Goal: Task Accomplishment & Management: Complete application form

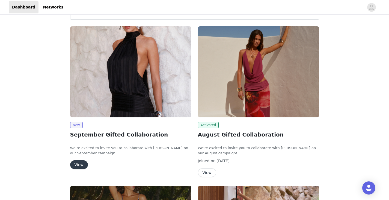
scroll to position [21, 0]
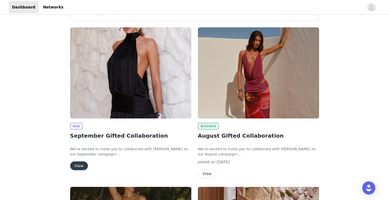
click at [76, 166] on button "View" at bounding box center [79, 165] width 18 height 9
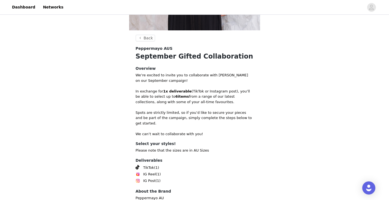
scroll to position [182, 0]
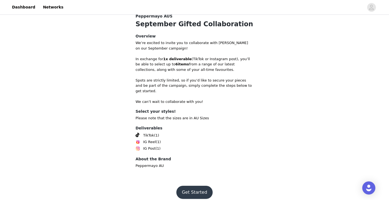
click at [193, 186] on button "Get Started" at bounding box center [194, 192] width 36 height 13
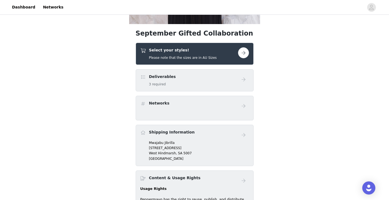
scroll to position [159, 0]
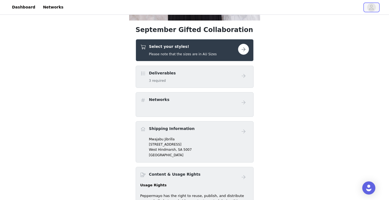
click at [372, 7] on icon "avatar" at bounding box center [371, 7] width 5 height 9
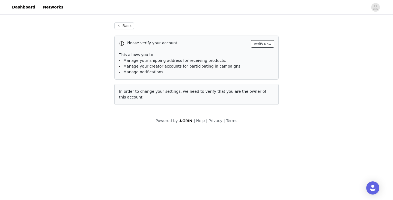
click at [265, 43] on button "Verify Now" at bounding box center [262, 43] width 23 height 7
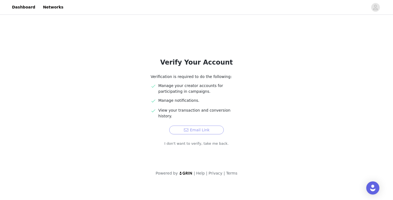
click at [206, 125] on button "Email Link" at bounding box center [196, 129] width 55 height 9
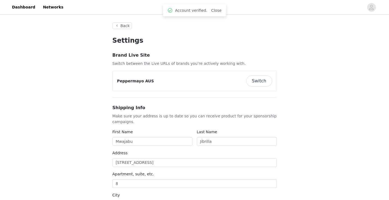
type input "+61 ([GEOGRAPHIC_DATA])"
click at [20, 6] on link "Dashboard" at bounding box center [24, 7] width 30 height 12
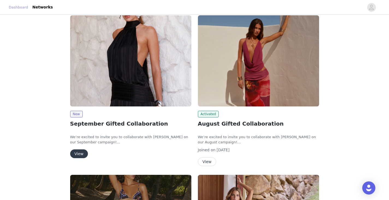
scroll to position [33, 0]
click at [78, 154] on button "View" at bounding box center [79, 153] width 18 height 9
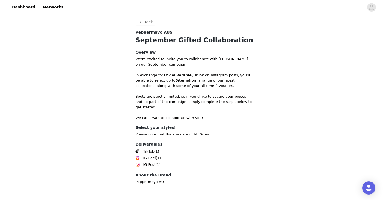
scroll to position [182, 0]
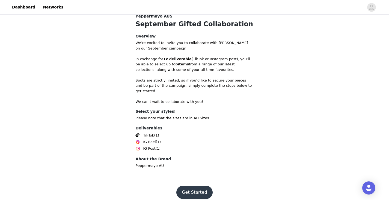
click at [187, 186] on button "Get Started" at bounding box center [194, 192] width 36 height 13
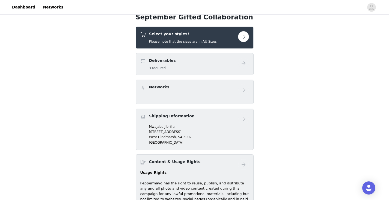
scroll to position [172, 0]
click at [244, 39] on button "button" at bounding box center [243, 36] width 11 height 11
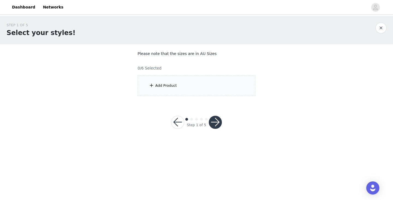
click at [178, 85] on div "Add Product" at bounding box center [197, 85] width 118 height 20
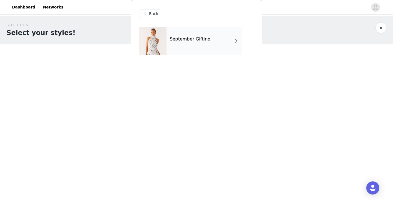
click at [185, 40] on h4 "September Gifting" at bounding box center [190, 39] width 41 height 5
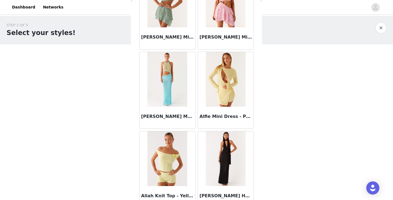
scroll to position [636, 0]
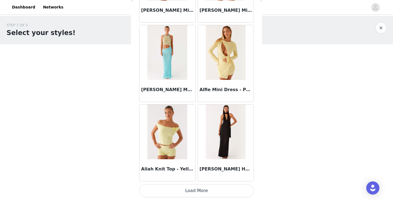
click at [196, 192] on button "Load More" at bounding box center [196, 190] width 115 height 13
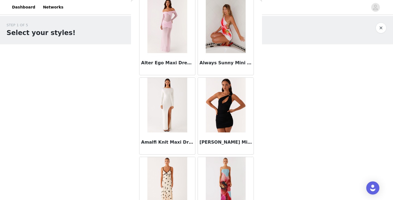
scroll to position [1429, 0]
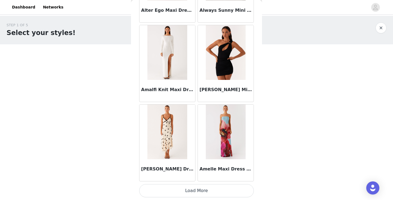
click at [197, 190] on button "Load More" at bounding box center [196, 190] width 115 height 13
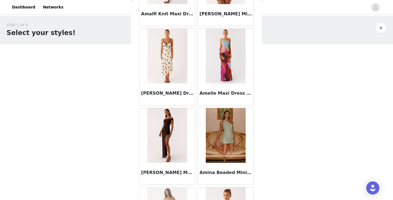
scroll to position [1505, 0]
click at [161, 61] on img at bounding box center [168, 55] width 40 height 55
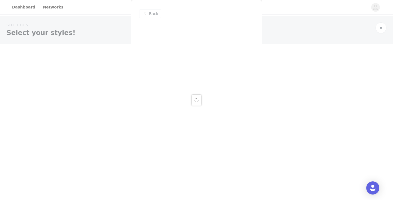
scroll to position [0, 0]
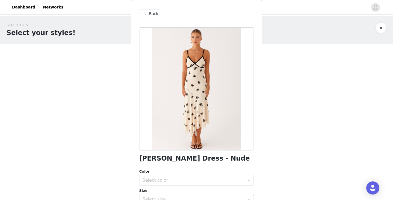
click at [148, 15] on span at bounding box center [145, 13] width 7 height 7
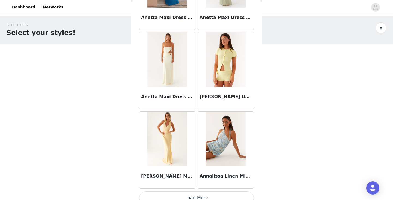
scroll to position [2221, 0]
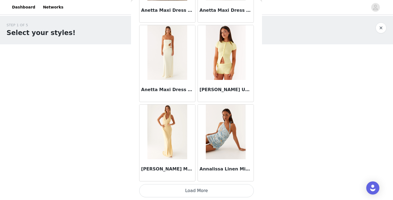
click at [199, 191] on button "Load More" at bounding box center [196, 190] width 115 height 13
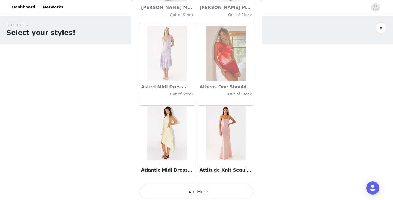
scroll to position [3013, 0]
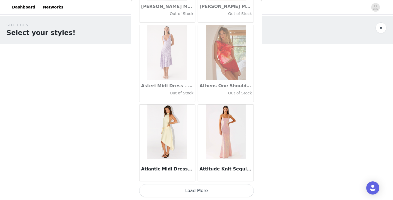
click at [194, 191] on button "Load More" at bounding box center [196, 190] width 115 height 13
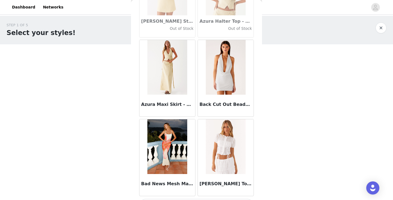
scroll to position [3806, 0]
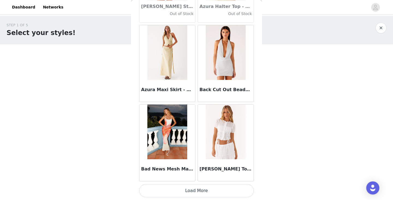
click at [196, 189] on button "Load More" at bounding box center [196, 190] width 115 height 13
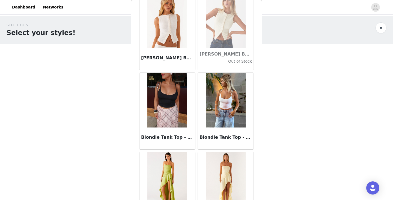
scroll to position [4598, 0]
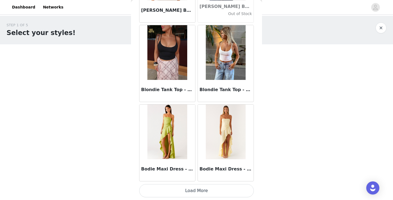
click at [193, 190] on button "Load More" at bounding box center [196, 190] width 115 height 13
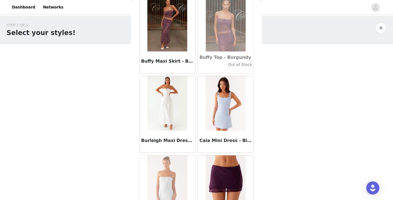
scroll to position [5390, 0]
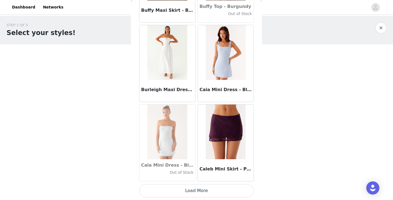
click at [195, 189] on button "Load More" at bounding box center [196, 190] width 115 height 13
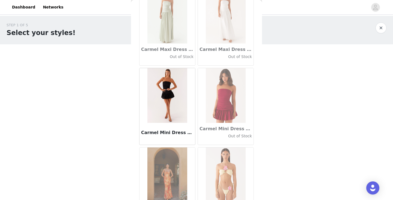
scroll to position [6182, 0]
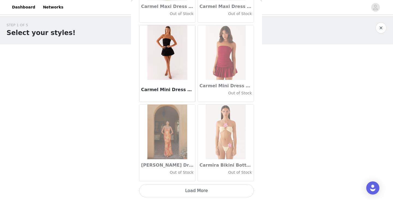
click at [194, 190] on button "Load More" at bounding box center [196, 190] width 115 height 13
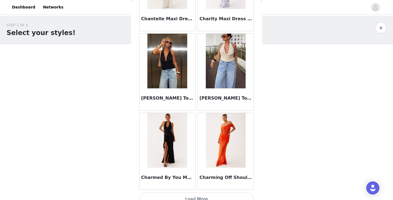
scroll to position [6975, 0]
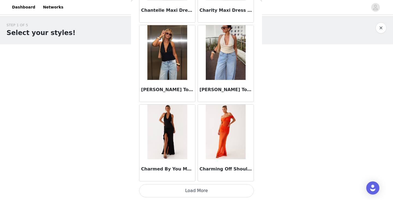
click at [193, 189] on button "Load More" at bounding box center [196, 190] width 115 height 13
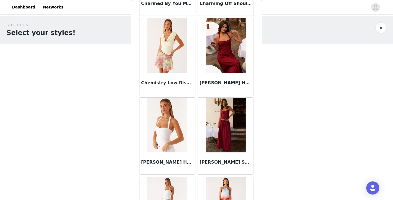
scroll to position [7143, 0]
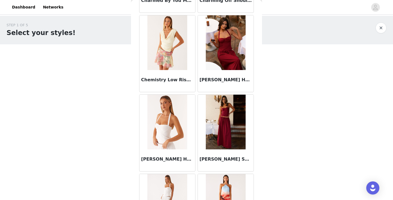
click at [214, 74] on div "[PERSON_NAME] Halter Top - Cherry Red" at bounding box center [226, 81] width 56 height 22
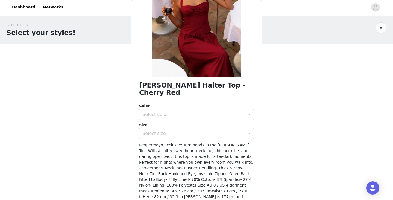
scroll to position [73, 0]
click at [152, 87] on h1 "[PERSON_NAME] Halter Top - Cherry Red" at bounding box center [196, 88] width 115 height 15
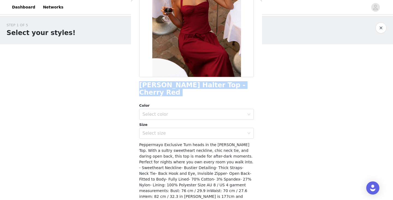
click at [152, 87] on h1 "[PERSON_NAME] Halter Top - Cherry Red" at bounding box center [196, 88] width 115 height 15
copy div "[PERSON_NAME] Halter Top - Cherry Red"
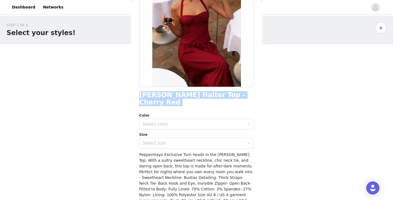
scroll to position [64, 0]
click at [166, 126] on div "Select color" at bounding box center [194, 123] width 102 height 5
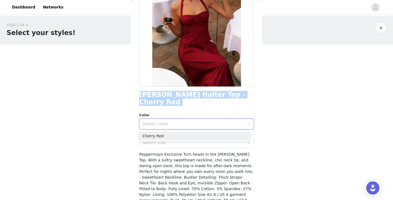
click at [166, 126] on div "Select color" at bounding box center [194, 123] width 102 height 5
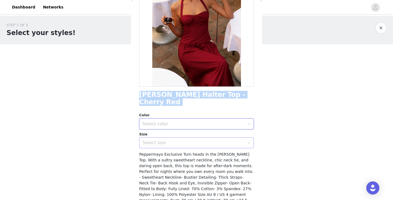
click at [159, 141] on div "Select size" at bounding box center [194, 142] width 102 height 5
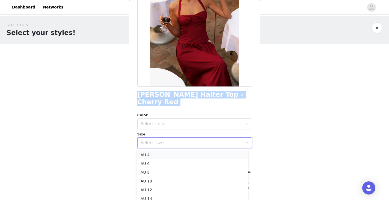
click at [148, 156] on li "AU 4" at bounding box center [192, 154] width 111 height 9
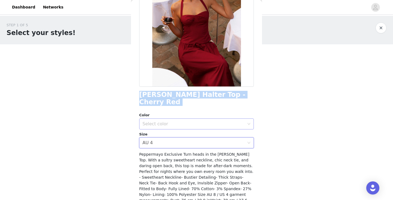
click at [154, 122] on div "Select color" at bounding box center [194, 123] width 102 height 5
click at [158, 135] on li "Cherry Red" at bounding box center [194, 135] width 111 height 9
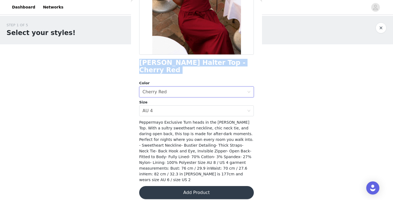
click at [193, 187] on button "Add Product" at bounding box center [196, 192] width 115 height 13
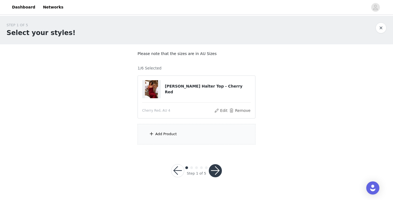
click at [151, 136] on span at bounding box center [151, 133] width 5 height 7
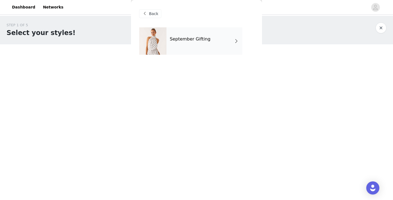
click at [201, 39] on h4 "September Gifting" at bounding box center [190, 39] width 41 height 5
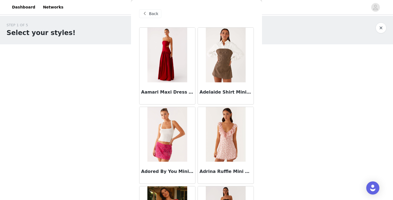
scroll to position [57, 0]
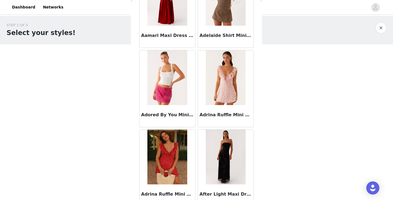
click at [215, 81] on img at bounding box center [226, 77] width 40 height 55
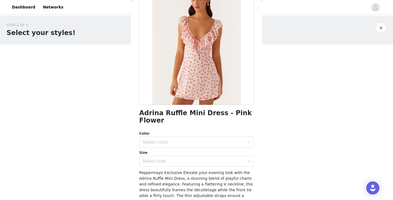
scroll to position [48, 0]
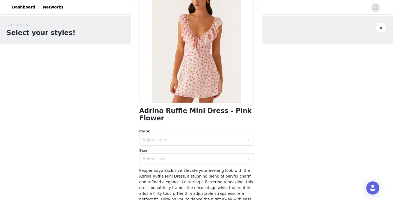
click at [168, 114] on h1 "Adrina Ruffle Mini Dress - Pink Flower" at bounding box center [196, 114] width 115 height 15
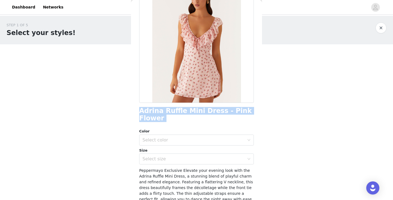
click at [168, 114] on h1 "Adrina Ruffle Mini Dress - Pink Flower" at bounding box center [196, 114] width 115 height 15
copy div "Adrina Ruffle Mini Dress - Pink Flower"
click at [182, 139] on div "Select color" at bounding box center [194, 139] width 102 height 5
click at [174, 150] on li "Pink Flower" at bounding box center [194, 152] width 111 height 9
click at [168, 163] on div "Select size" at bounding box center [195, 159] width 105 height 10
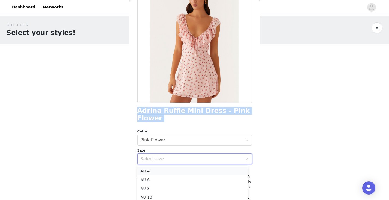
click at [159, 172] on li "AU 4" at bounding box center [192, 170] width 111 height 9
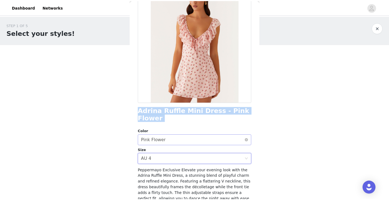
scroll to position [107, 0]
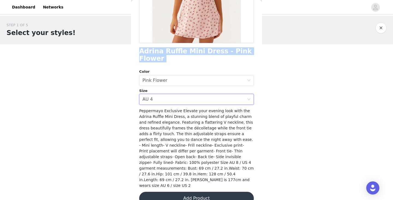
click at [191, 192] on button "Add Product" at bounding box center [196, 198] width 115 height 13
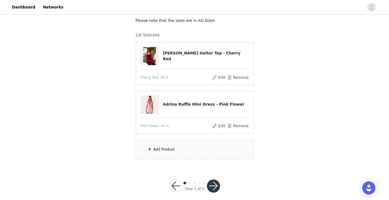
scroll to position [39, 0]
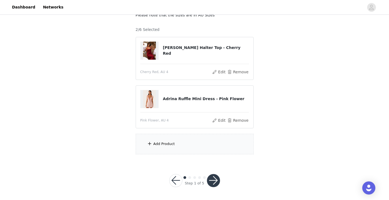
click at [179, 145] on div "Add Product" at bounding box center [195, 144] width 118 height 20
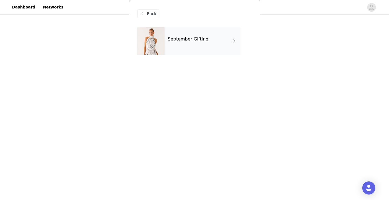
click at [192, 45] on div "September Gifting" at bounding box center [203, 40] width 76 height 27
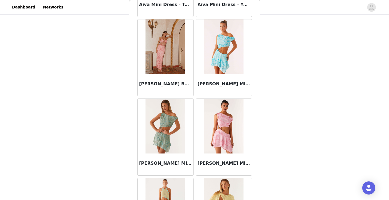
scroll to position [636, 0]
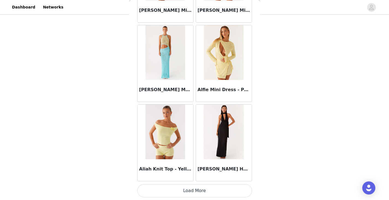
click at [189, 193] on button "Load More" at bounding box center [194, 190] width 115 height 13
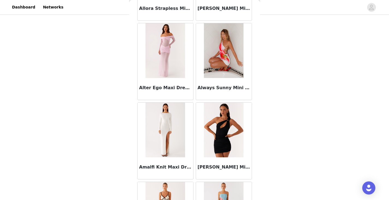
scroll to position [1429, 0]
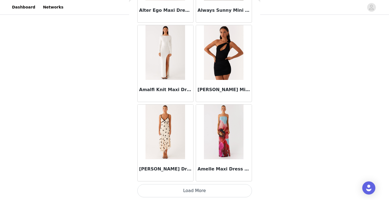
click at [191, 190] on button "Load More" at bounding box center [194, 190] width 115 height 13
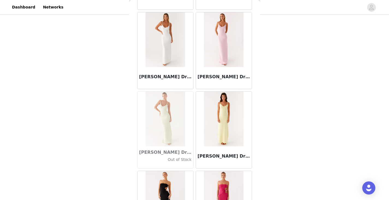
scroll to position [1840, 0]
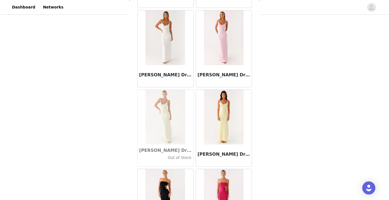
click at [217, 148] on div "[PERSON_NAME] Dress - Yellow" at bounding box center [224, 155] width 56 height 22
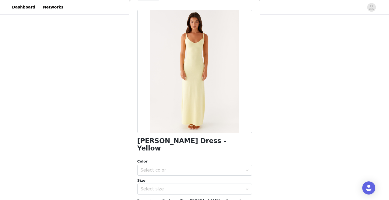
scroll to position [18, 0]
click at [183, 139] on h1 "[PERSON_NAME] Dress - Yellow" at bounding box center [194, 144] width 115 height 15
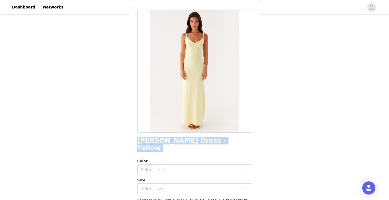
click at [183, 139] on h1 "[PERSON_NAME] Dress - Yellow" at bounding box center [194, 144] width 115 height 15
copy div "[PERSON_NAME] Dress - Yellow"
click at [199, 167] on div "Select color" at bounding box center [192, 169] width 102 height 5
click at [179, 174] on li "Yellow" at bounding box center [192, 174] width 111 height 9
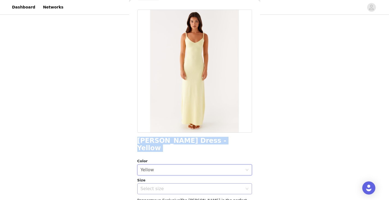
click at [170, 186] on div "Select size" at bounding box center [192, 188] width 102 height 5
click at [171, 193] on li "XXS-XS" at bounding box center [192, 193] width 111 height 9
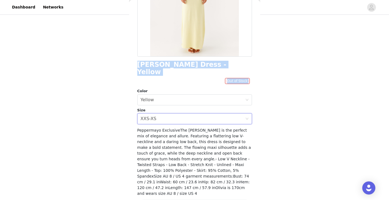
scroll to position [100, 0]
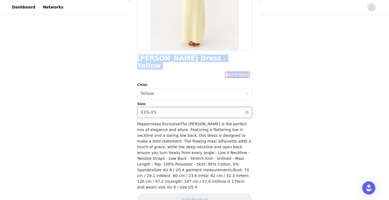
click at [183, 107] on div "Select size XXS-XS" at bounding box center [193, 112] width 105 height 10
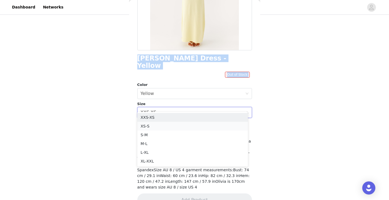
click at [173, 126] on li "XS-S" at bounding box center [192, 126] width 111 height 9
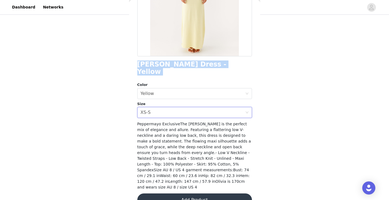
scroll to position [0, 0]
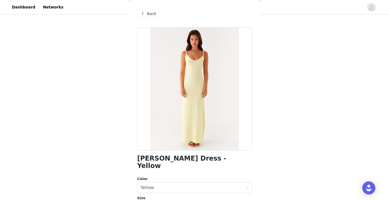
click at [149, 13] on span "Back" at bounding box center [151, 14] width 9 height 6
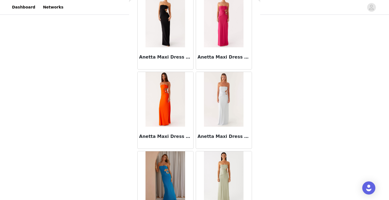
scroll to position [2221, 0]
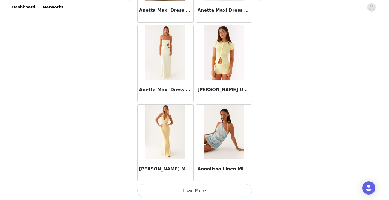
click at [196, 196] on button "Load More" at bounding box center [194, 190] width 115 height 13
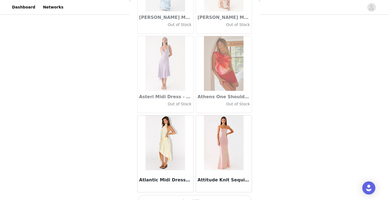
scroll to position [3013, 0]
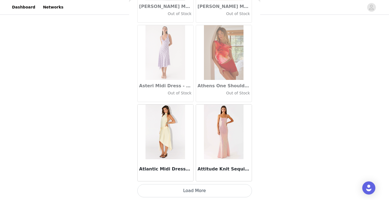
click at [190, 190] on button "Load More" at bounding box center [194, 190] width 115 height 13
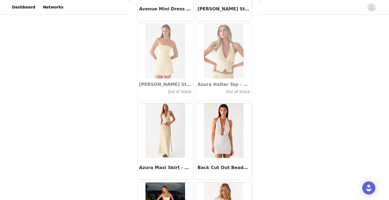
scroll to position [3806, 0]
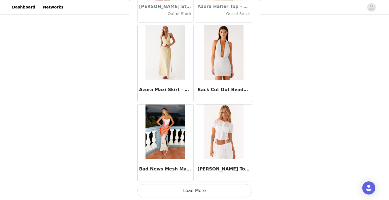
click at [191, 191] on button "Load More" at bounding box center [194, 190] width 115 height 13
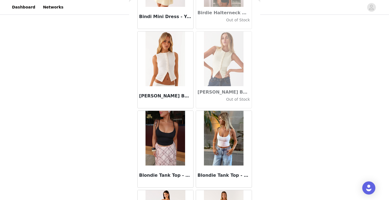
scroll to position [4598, 0]
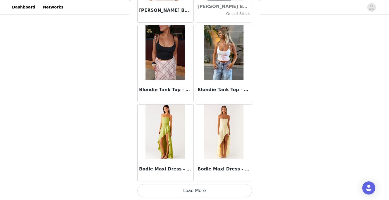
click at [188, 191] on button "Load More" at bounding box center [194, 190] width 115 height 13
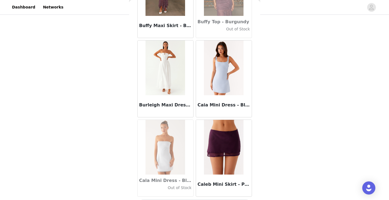
scroll to position [5390, 0]
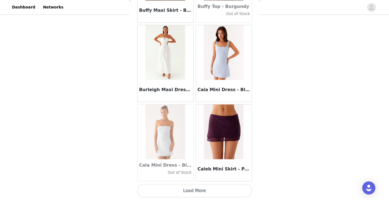
click at [192, 192] on button "Load More" at bounding box center [194, 190] width 115 height 13
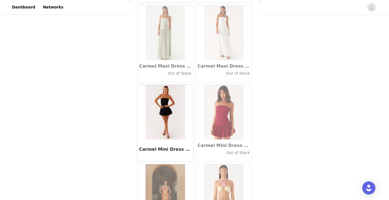
scroll to position [6182, 0]
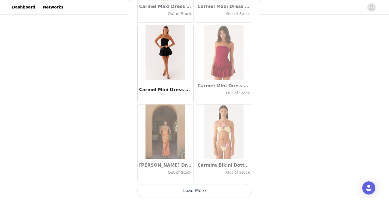
click at [191, 190] on button "Load More" at bounding box center [194, 190] width 115 height 13
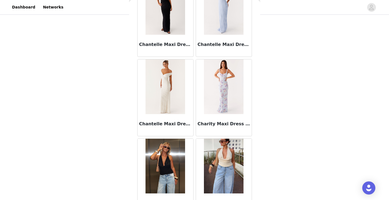
scroll to position [6865, 0]
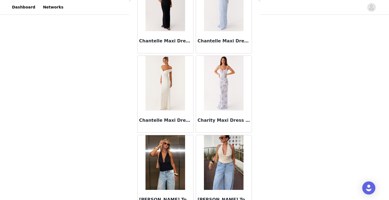
click at [212, 100] on img at bounding box center [224, 83] width 40 height 55
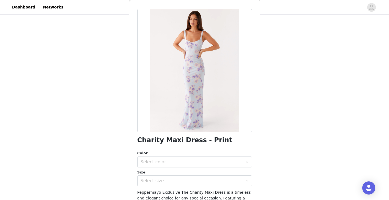
scroll to position [19, 0]
click at [167, 140] on h1 "Charity Maxi Dress - Print" at bounding box center [184, 139] width 95 height 7
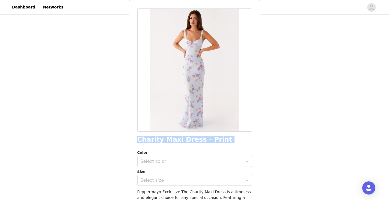
click at [167, 140] on h1 "Charity Maxi Dress - Print" at bounding box center [184, 139] width 95 height 7
copy div "Charity Maxi Dress - Print"
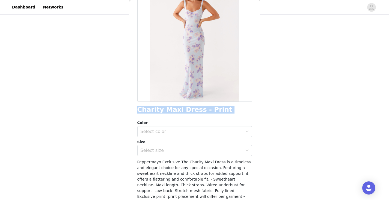
scroll to position [50, 0]
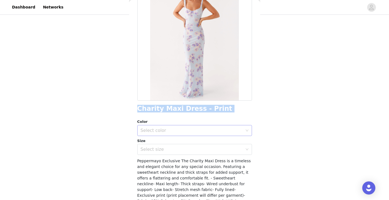
click at [184, 130] on div "Select color" at bounding box center [192, 130] width 102 height 5
click at [172, 144] on li "Print" at bounding box center [192, 142] width 111 height 9
click at [179, 148] on div "Select size" at bounding box center [192, 148] width 102 height 5
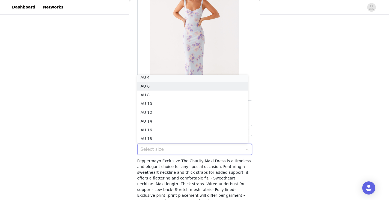
scroll to position [1, 0]
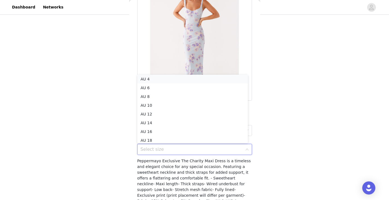
click at [176, 76] on li "AU 4" at bounding box center [192, 79] width 111 height 9
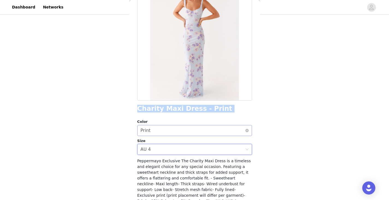
scroll to position [88, 0]
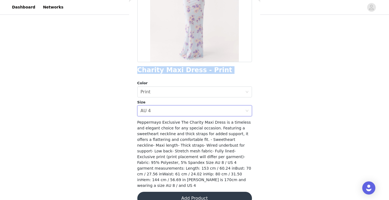
click at [186, 192] on button "Add Product" at bounding box center [194, 198] width 115 height 13
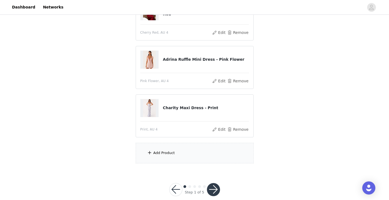
scroll to position [87, 0]
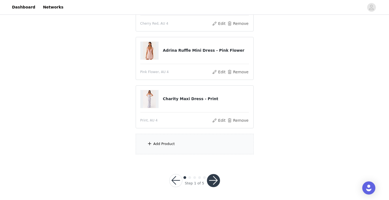
click at [180, 148] on div "Add Product" at bounding box center [195, 144] width 118 height 20
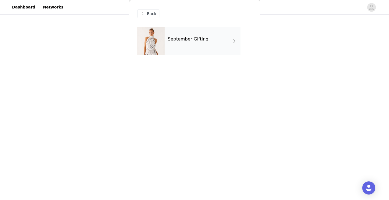
click at [189, 42] on h4 "September Gifting" at bounding box center [188, 39] width 41 height 5
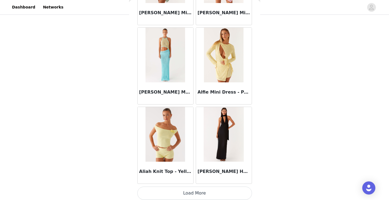
scroll to position [636, 0]
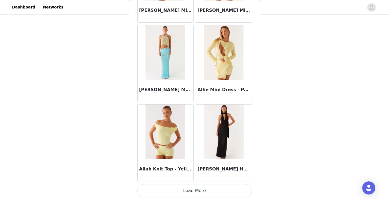
click at [203, 188] on button "Load More" at bounding box center [194, 190] width 115 height 13
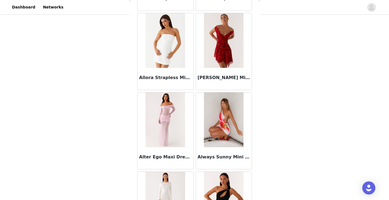
scroll to position [1429, 0]
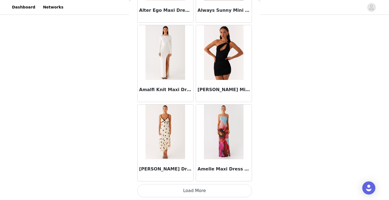
click at [189, 189] on button "Load More" at bounding box center [194, 190] width 115 height 13
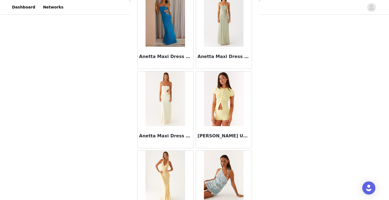
scroll to position [2221, 0]
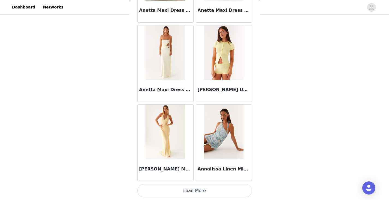
click at [180, 192] on button "Load More" at bounding box center [194, 190] width 115 height 13
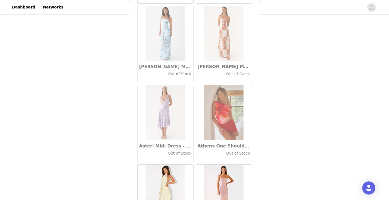
scroll to position [3013, 0]
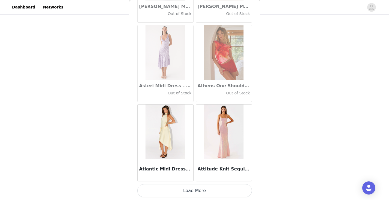
click at [187, 192] on button "Load More" at bounding box center [194, 190] width 115 height 13
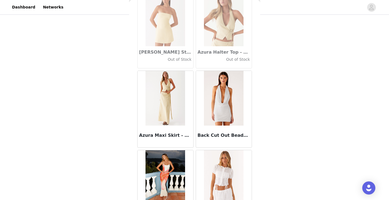
scroll to position [3806, 0]
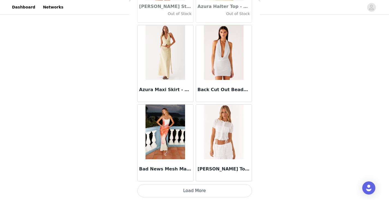
click at [185, 193] on button "Load More" at bounding box center [194, 190] width 115 height 13
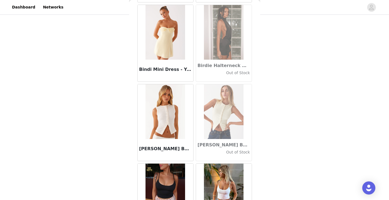
scroll to position [4598, 0]
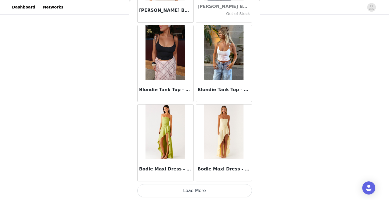
click at [190, 191] on button "Load More" at bounding box center [194, 190] width 115 height 13
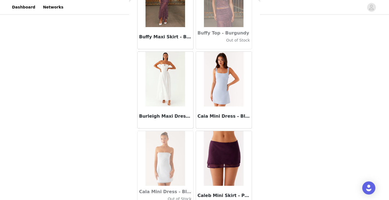
scroll to position [5390, 0]
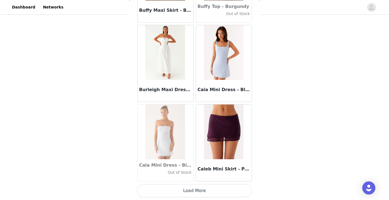
click at [192, 189] on button "Load More" at bounding box center [194, 190] width 115 height 13
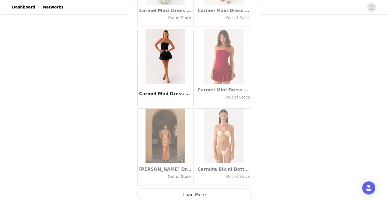
scroll to position [6182, 0]
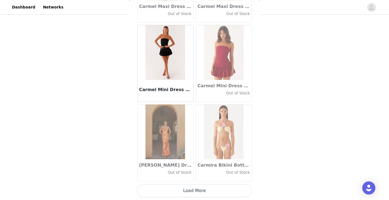
click at [188, 191] on button "Load More" at bounding box center [194, 190] width 115 height 13
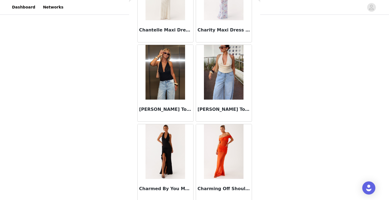
scroll to position [6975, 0]
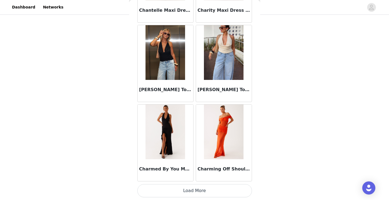
click at [184, 193] on button "Load More" at bounding box center [194, 190] width 115 height 13
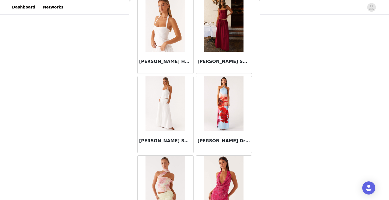
scroll to position [7240, 0]
click at [157, 123] on img at bounding box center [166, 103] width 40 height 55
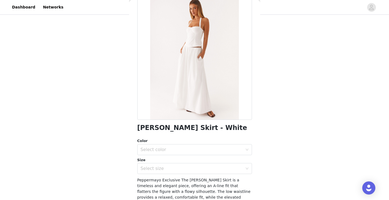
scroll to position [31, 0]
click at [165, 146] on div "Select color" at bounding box center [193, 149] width 105 height 10
click at [162, 161] on li "White" at bounding box center [192, 161] width 111 height 9
click at [158, 170] on div "Select size" at bounding box center [192, 167] width 102 height 5
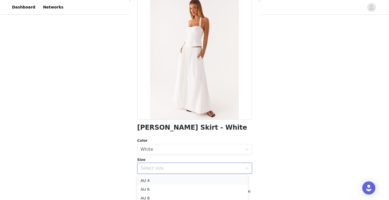
click at [155, 180] on li "AU 4" at bounding box center [192, 180] width 111 height 9
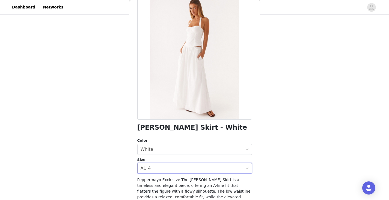
scroll to position [88, 0]
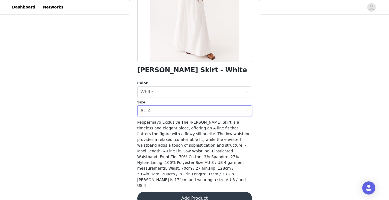
click at [170, 192] on button "Add Product" at bounding box center [194, 198] width 115 height 13
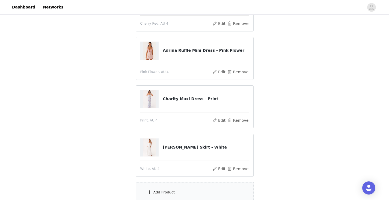
scroll to position [0, 0]
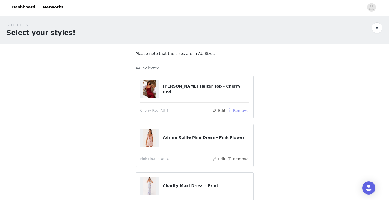
click at [237, 110] on button "Remove" at bounding box center [238, 110] width 22 height 7
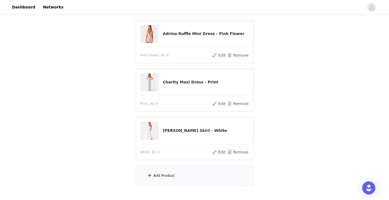
scroll to position [87, 0]
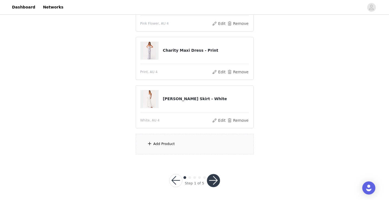
click at [161, 147] on div "Add Product" at bounding box center [195, 144] width 118 height 20
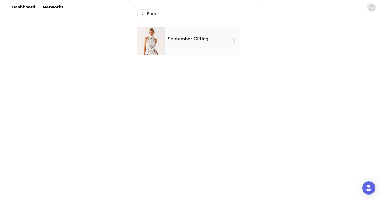
click at [201, 31] on div "September Gifting" at bounding box center [203, 40] width 76 height 27
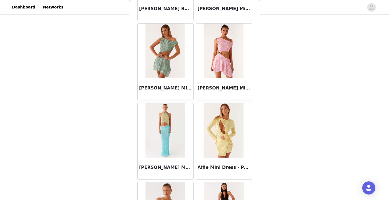
scroll to position [636, 0]
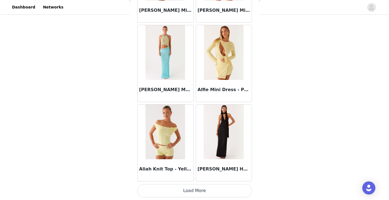
click at [187, 190] on button "Load More" at bounding box center [194, 190] width 115 height 13
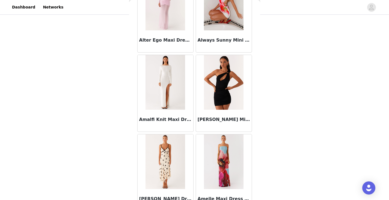
scroll to position [1429, 0]
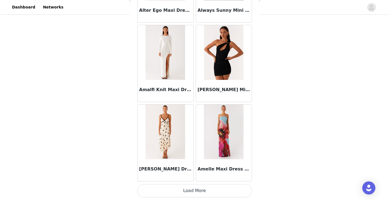
click at [188, 192] on button "Load More" at bounding box center [194, 190] width 115 height 13
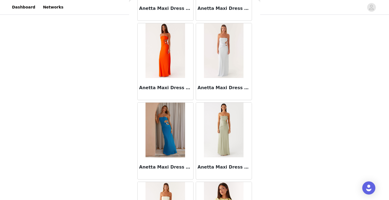
scroll to position [2221, 0]
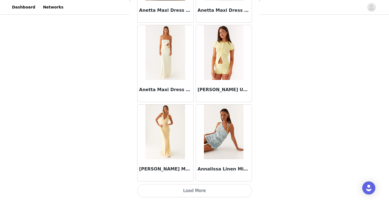
click at [189, 196] on button "Load More" at bounding box center [194, 190] width 115 height 13
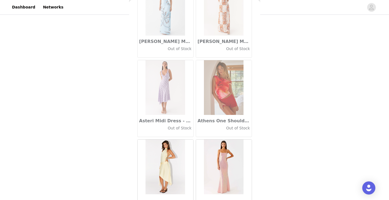
scroll to position [3013, 0]
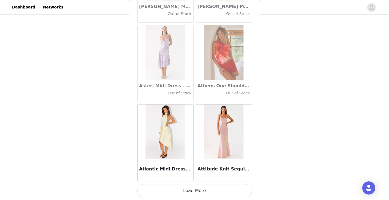
click at [189, 191] on button "Load More" at bounding box center [194, 190] width 115 height 13
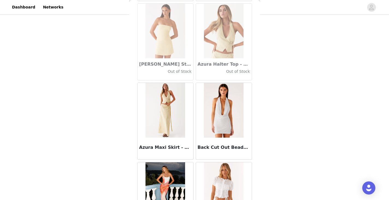
scroll to position [3806, 0]
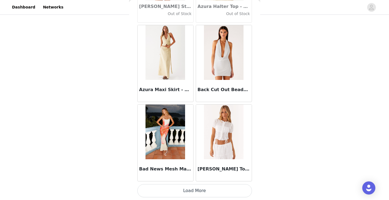
click at [191, 191] on button "Load More" at bounding box center [194, 190] width 115 height 13
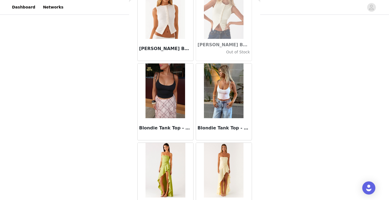
scroll to position [4598, 0]
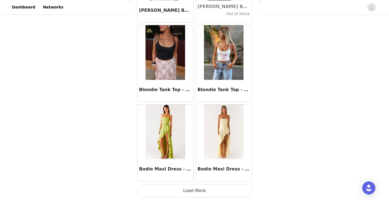
click at [192, 191] on button "Load More" at bounding box center [194, 190] width 115 height 13
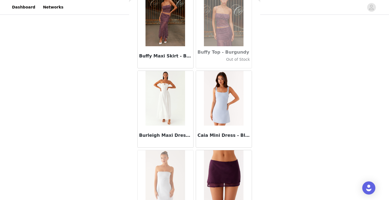
scroll to position [5390, 0]
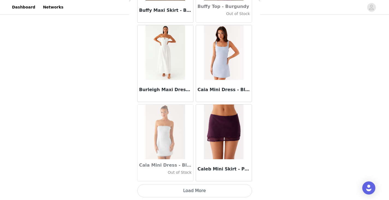
click at [193, 190] on button "Load More" at bounding box center [194, 190] width 115 height 13
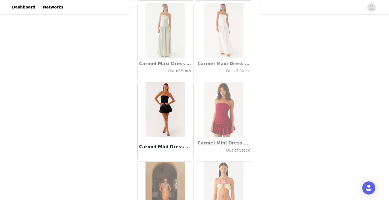
scroll to position [6182, 0]
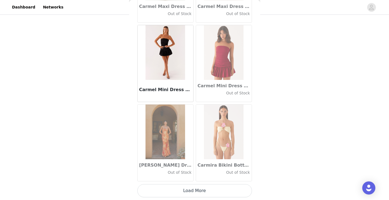
click at [194, 193] on button "Load More" at bounding box center [194, 190] width 115 height 13
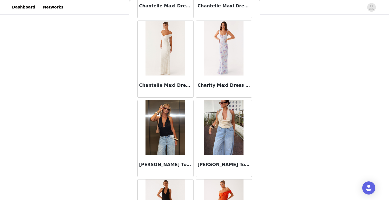
scroll to position [6975, 0]
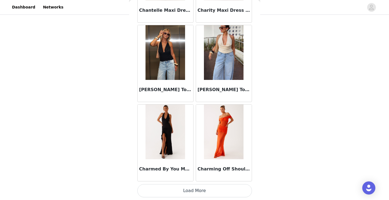
click at [192, 192] on button "Load More" at bounding box center [194, 190] width 115 height 13
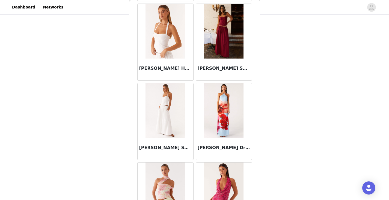
scroll to position [7234, 0]
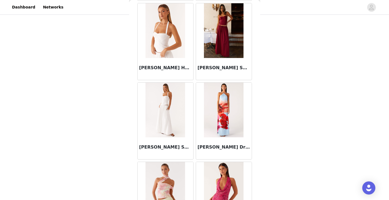
click at [164, 52] on img at bounding box center [166, 30] width 40 height 55
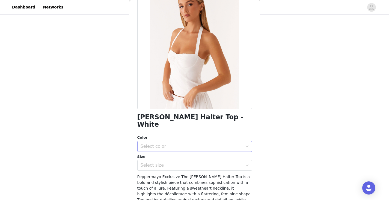
scroll to position [42, 0]
click at [172, 143] on div "Select color" at bounding box center [192, 145] width 102 height 5
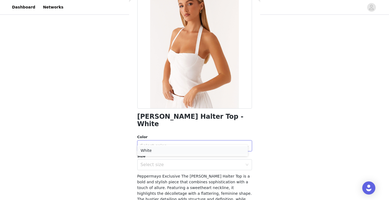
click at [165, 149] on li "White" at bounding box center [192, 150] width 111 height 9
click at [159, 162] on div "Select size" at bounding box center [192, 164] width 102 height 5
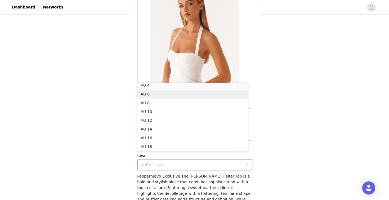
scroll to position [1, 0]
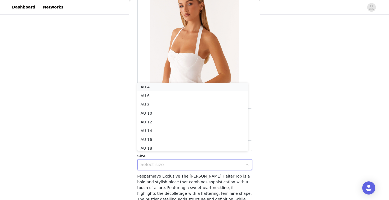
click at [170, 88] on li "AU 4" at bounding box center [192, 87] width 111 height 9
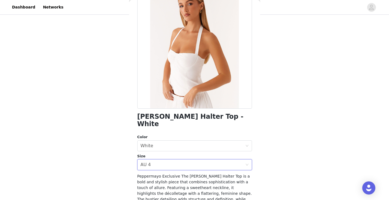
scroll to position [94, 0]
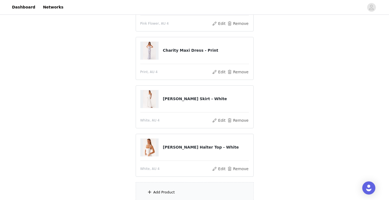
scroll to position [135, 0]
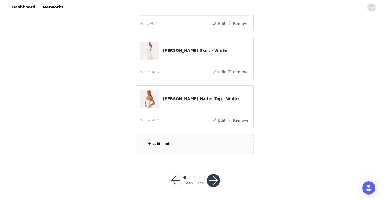
click at [172, 148] on div "Add Product" at bounding box center [195, 144] width 118 height 20
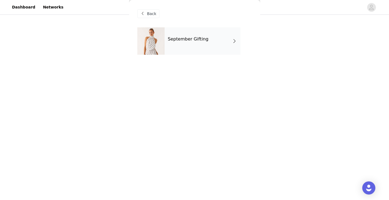
click at [198, 41] on h4 "September Gifting" at bounding box center [188, 39] width 41 height 5
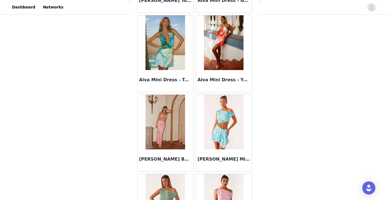
scroll to position [636, 0]
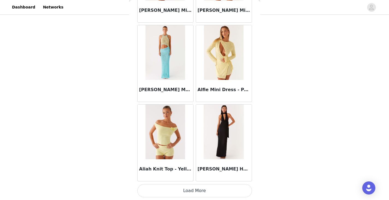
click at [190, 192] on button "Load More" at bounding box center [194, 190] width 115 height 13
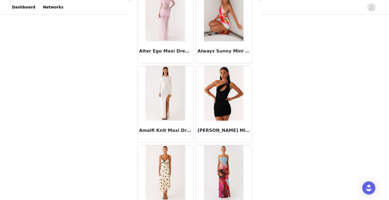
scroll to position [1429, 0]
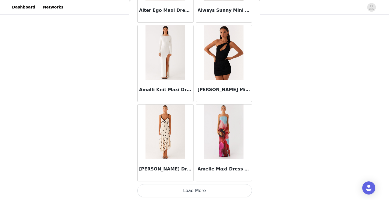
click at [190, 193] on button "Load More" at bounding box center [194, 190] width 115 height 13
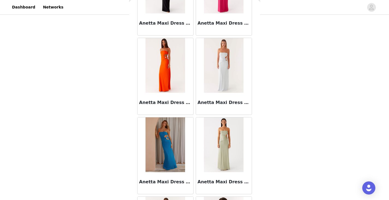
scroll to position [2221, 0]
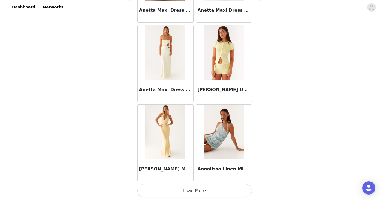
click at [190, 192] on button "Load More" at bounding box center [194, 190] width 115 height 13
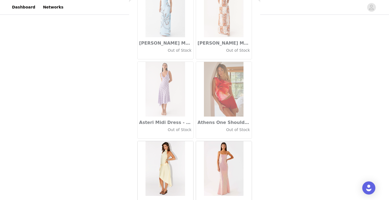
scroll to position [3013, 0]
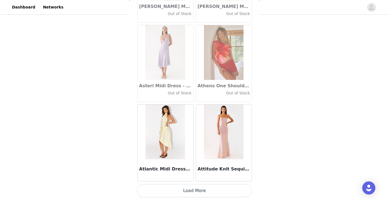
click at [189, 193] on button "Load More" at bounding box center [194, 190] width 115 height 13
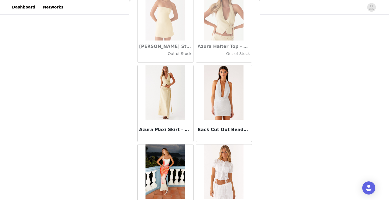
scroll to position [3806, 0]
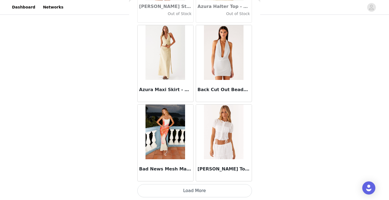
click at [191, 191] on button "Load More" at bounding box center [194, 190] width 115 height 13
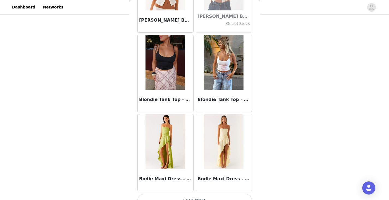
scroll to position [4598, 0]
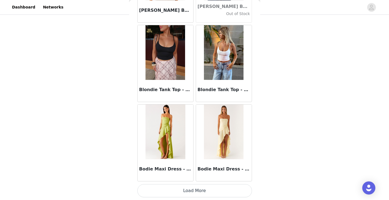
click at [191, 191] on button "Load More" at bounding box center [194, 190] width 115 height 13
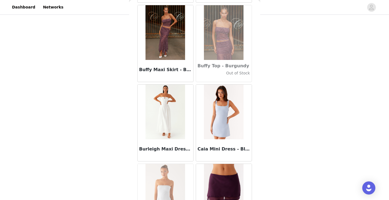
scroll to position [5390, 0]
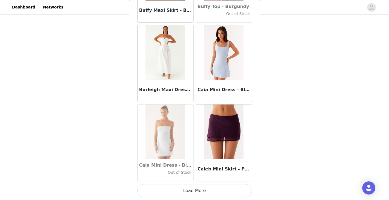
click at [192, 190] on button "Load More" at bounding box center [194, 190] width 115 height 13
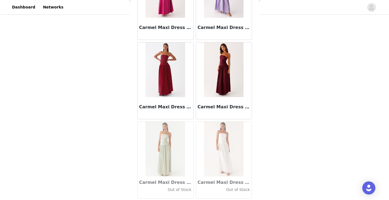
scroll to position [6182, 0]
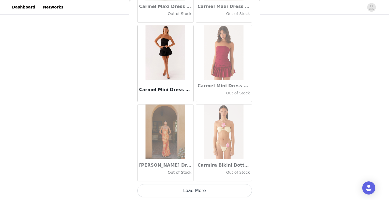
click at [193, 191] on button "Load More" at bounding box center [194, 190] width 115 height 13
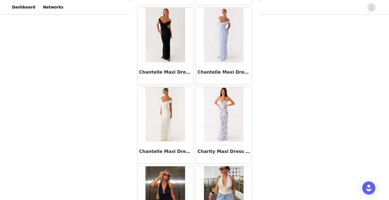
scroll to position [6975, 0]
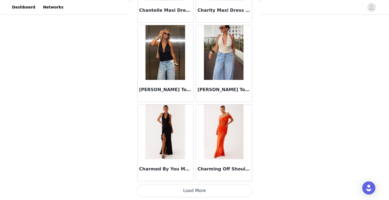
click at [196, 188] on button "Load More" at bounding box center [194, 190] width 115 height 13
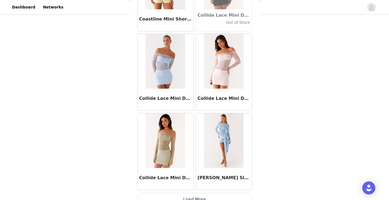
scroll to position [7767, 0]
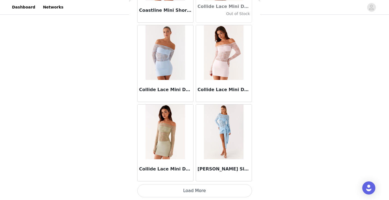
click at [193, 191] on button "Load More" at bounding box center [194, 190] width 115 height 13
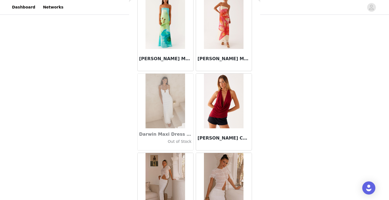
scroll to position [8559, 0]
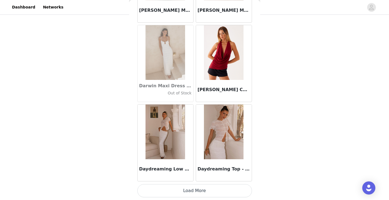
click at [189, 190] on button "Load More" at bounding box center [194, 190] width 115 height 13
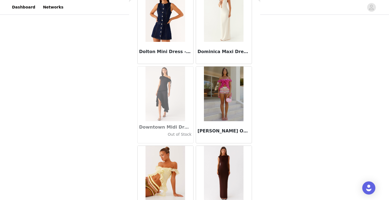
scroll to position [9352, 0]
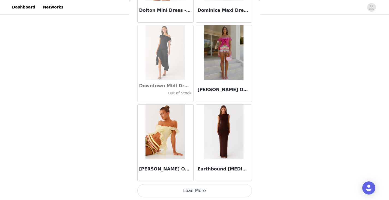
click at [190, 191] on button "Load More" at bounding box center [194, 190] width 115 height 13
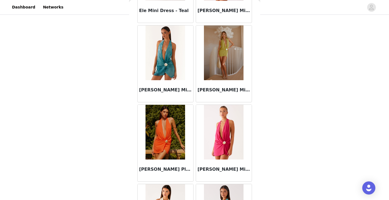
scroll to position [10144, 0]
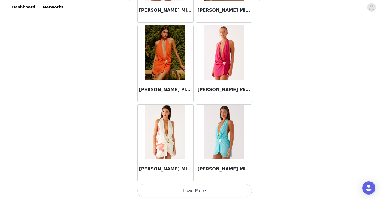
click at [192, 190] on button "Load More" at bounding box center [194, 190] width 115 height 13
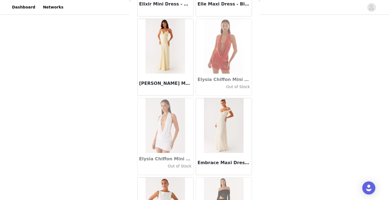
scroll to position [10468, 0]
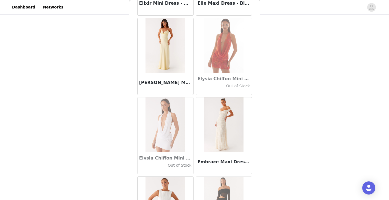
click at [165, 57] on img at bounding box center [166, 45] width 40 height 55
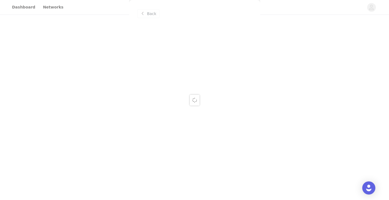
scroll to position [0, 0]
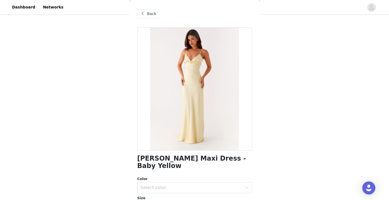
click at [169, 159] on h1 "[PERSON_NAME] Maxi Dress - Baby Yellow" at bounding box center [194, 162] width 115 height 15
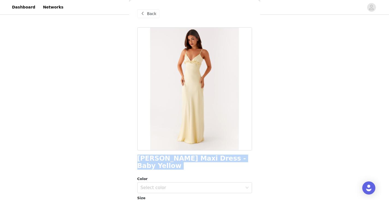
click at [169, 159] on h1 "[PERSON_NAME] Maxi Dress - Baby Yellow" at bounding box center [194, 162] width 115 height 15
copy div "[PERSON_NAME] Maxi Dress - Baby Yellow"
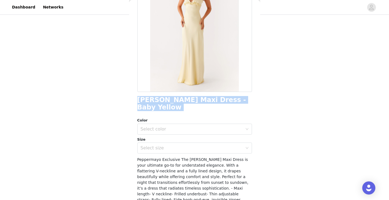
scroll to position [59, 0]
click at [180, 126] on div "Select color" at bounding box center [192, 128] width 102 height 5
click at [166, 131] on li "Baby Yellow" at bounding box center [192, 133] width 111 height 9
click at [159, 145] on div "Select size" at bounding box center [192, 147] width 102 height 5
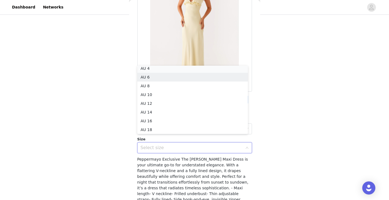
scroll to position [1, 0]
click at [175, 70] on li "AU 4" at bounding box center [192, 70] width 111 height 9
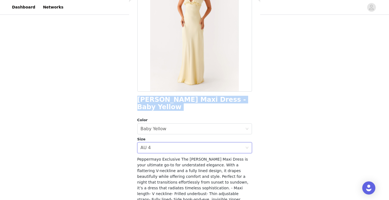
scroll to position [94, 0]
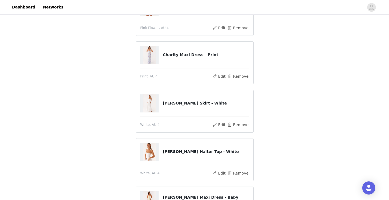
scroll to position [184, 0]
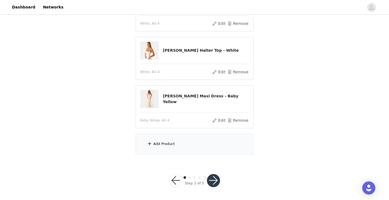
click at [183, 140] on div "Add Product" at bounding box center [195, 144] width 118 height 20
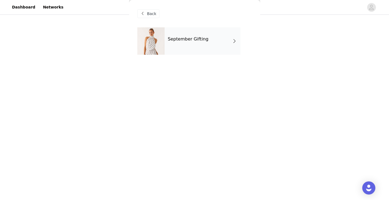
click at [198, 43] on div "September Gifting" at bounding box center [203, 40] width 76 height 27
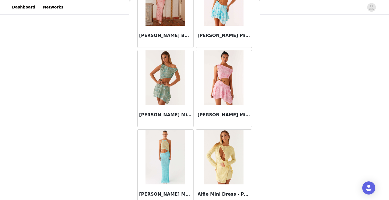
scroll to position [636, 0]
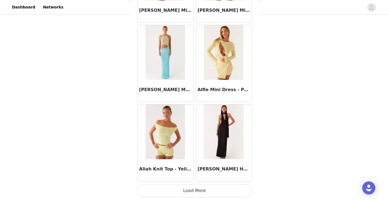
click at [195, 190] on button "Load More" at bounding box center [194, 190] width 115 height 13
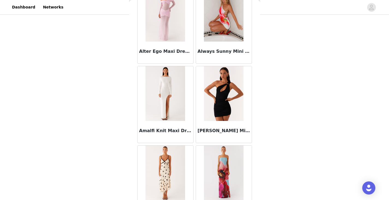
scroll to position [1429, 0]
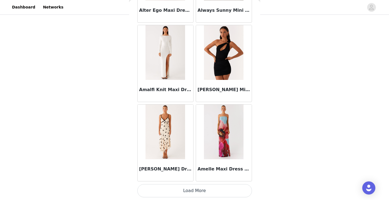
click at [193, 189] on button "Load More" at bounding box center [194, 190] width 115 height 13
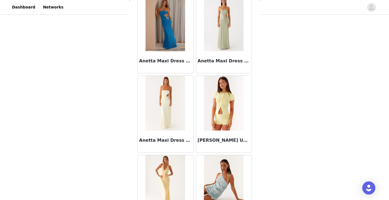
scroll to position [2221, 0]
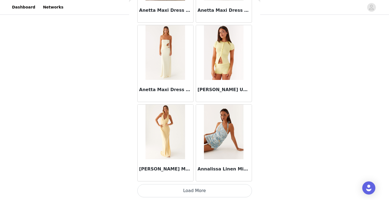
click at [189, 189] on button "Load More" at bounding box center [194, 190] width 115 height 13
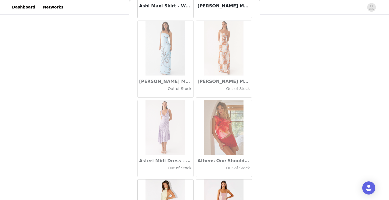
scroll to position [3013, 0]
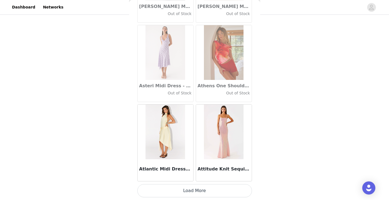
click at [191, 192] on button "Load More" at bounding box center [194, 190] width 115 height 13
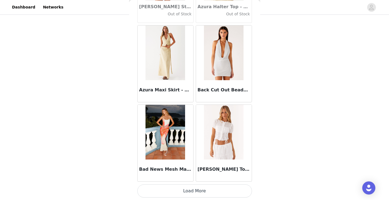
scroll to position [3806, 0]
click at [192, 190] on button "Load More" at bounding box center [194, 190] width 115 height 13
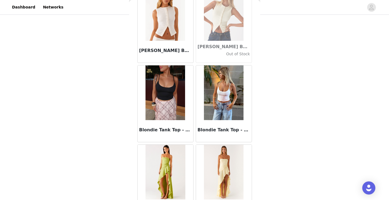
scroll to position [4598, 0]
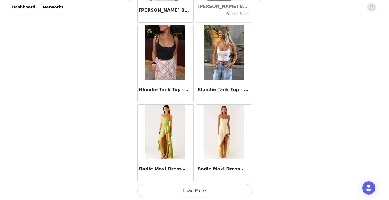
click at [191, 191] on button "Load More" at bounding box center [194, 190] width 115 height 13
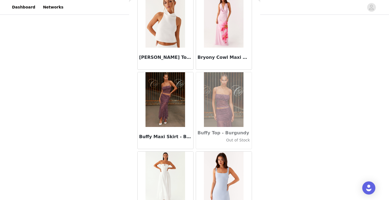
scroll to position [5390, 0]
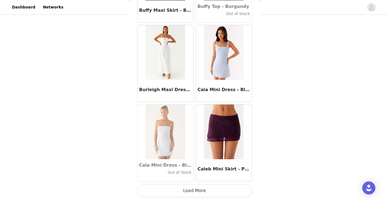
click at [192, 192] on button "Load More" at bounding box center [194, 190] width 115 height 13
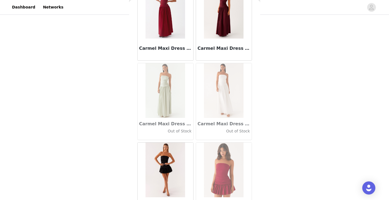
scroll to position [6182, 0]
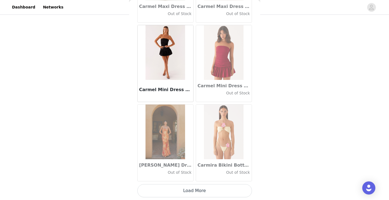
click at [191, 189] on button "Load More" at bounding box center [194, 190] width 115 height 13
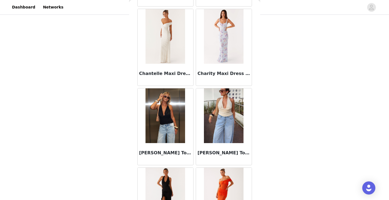
scroll to position [6975, 0]
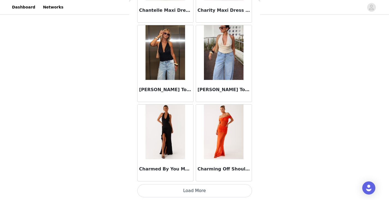
click at [190, 193] on button "Load More" at bounding box center [194, 190] width 115 height 13
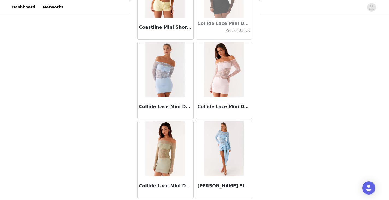
scroll to position [7767, 0]
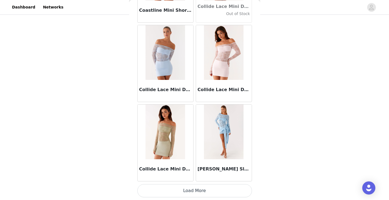
click at [192, 191] on button "Load More" at bounding box center [194, 190] width 115 height 13
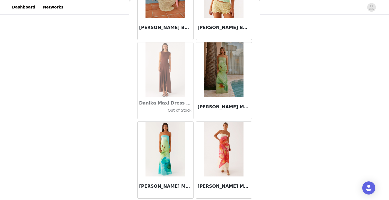
scroll to position [8559, 0]
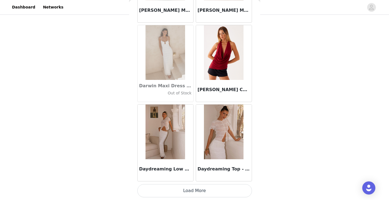
click at [192, 192] on button "Load More" at bounding box center [194, 190] width 115 height 13
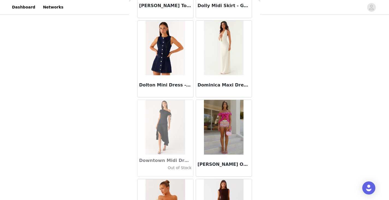
scroll to position [9352, 0]
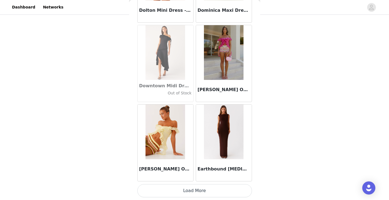
click at [195, 191] on button "Load More" at bounding box center [194, 190] width 115 height 13
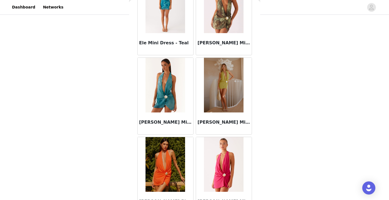
scroll to position [10144, 0]
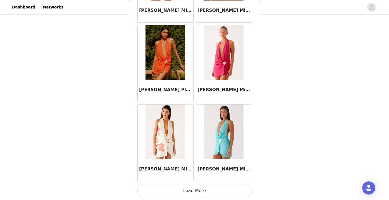
click at [194, 190] on button "Load More" at bounding box center [194, 190] width 115 height 13
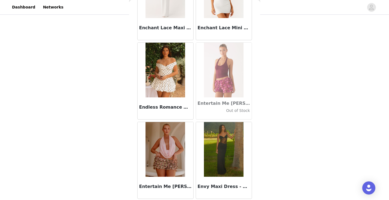
scroll to position [10936, 0]
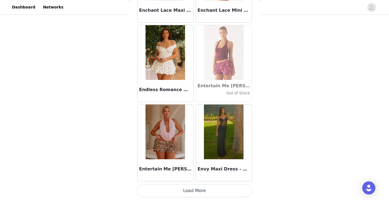
click at [193, 189] on button "Load More" at bounding box center [194, 190] width 115 height 13
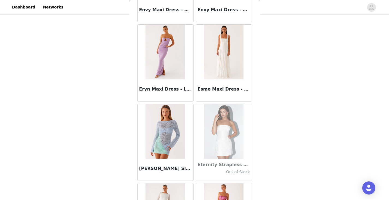
scroll to position [11175, 0]
click at [224, 64] on img at bounding box center [224, 51] width 40 height 55
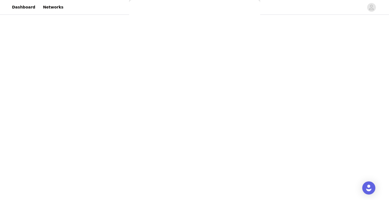
scroll to position [0, 0]
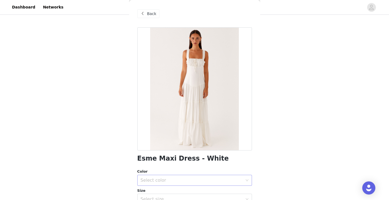
click at [165, 176] on div "Select color" at bounding box center [193, 180] width 105 height 10
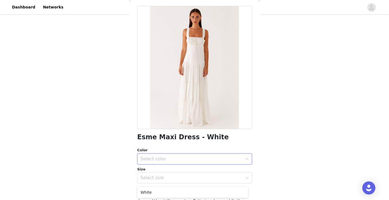
scroll to position [22, 0]
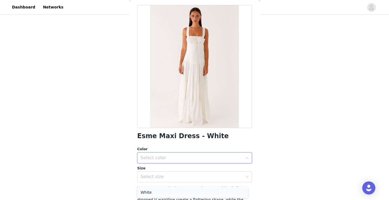
click at [151, 189] on li "White" at bounding box center [192, 192] width 111 height 9
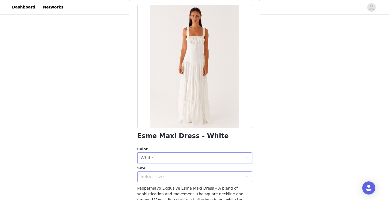
click at [164, 175] on div "Select size" at bounding box center [192, 176] width 102 height 5
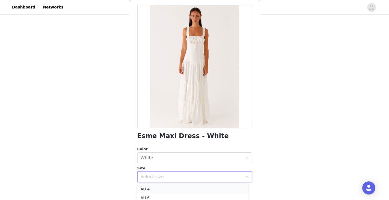
click at [156, 189] on li "AU 4" at bounding box center [192, 188] width 111 height 9
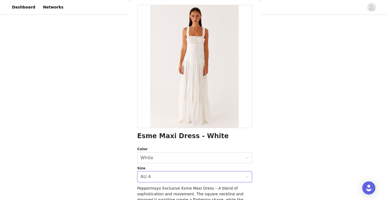
scroll to position [94, 0]
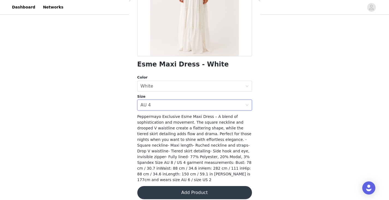
click at [176, 188] on button "Add Product" at bounding box center [194, 192] width 115 height 13
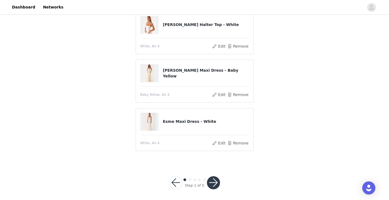
scroll to position [197, 0]
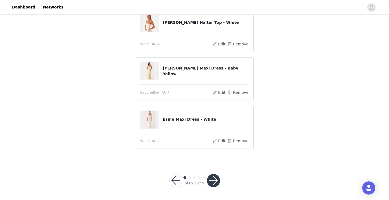
click at [214, 180] on button "button" at bounding box center [213, 180] width 13 height 13
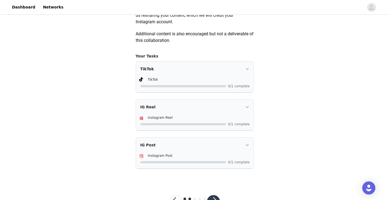
scroll to position [347, 0]
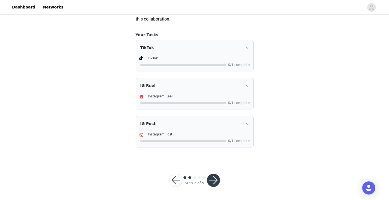
click at [214, 179] on button "button" at bounding box center [213, 179] width 13 height 13
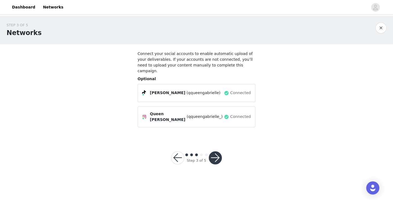
click at [219, 151] on button "button" at bounding box center [215, 157] width 13 height 13
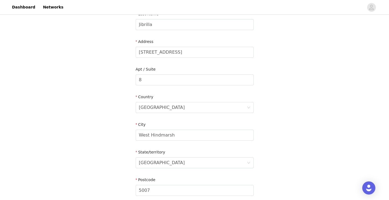
scroll to position [196, 0]
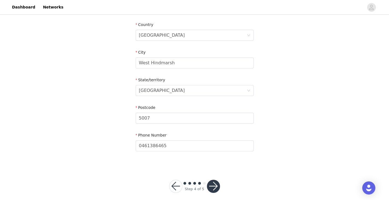
click at [213, 179] on button "button" at bounding box center [213, 185] width 13 height 13
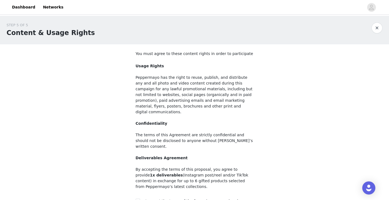
scroll to position [53, 0]
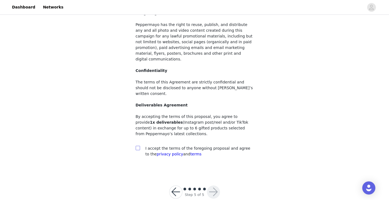
click at [137, 146] on input "checkbox" at bounding box center [138, 148] width 4 height 4
checkbox input "true"
click at [212, 185] on button "button" at bounding box center [213, 191] width 13 height 13
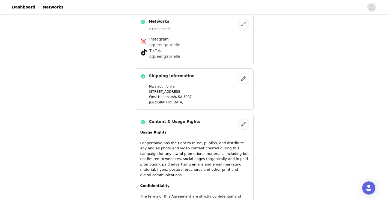
scroll to position [497, 0]
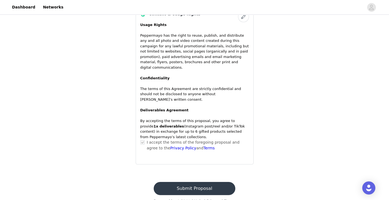
click at [181, 182] on button "Submit Proposal" at bounding box center [195, 188] width 82 height 13
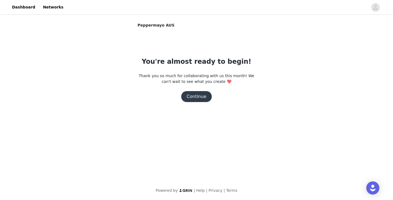
click at [193, 101] on button "Continue" at bounding box center [196, 96] width 31 height 11
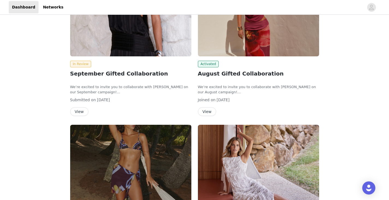
scroll to position [87, 0]
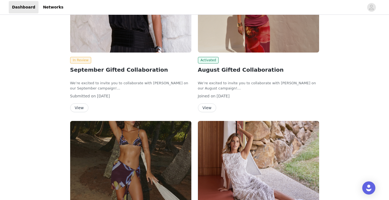
click at [205, 111] on button "View" at bounding box center [207, 107] width 18 height 9
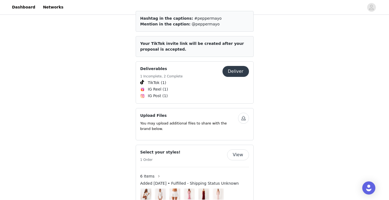
scroll to position [212, 0]
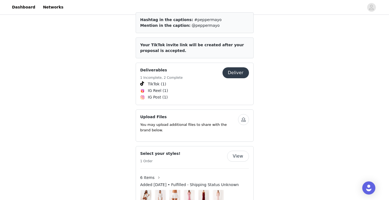
click at [234, 68] on button "Deliver" at bounding box center [236, 72] width 27 height 11
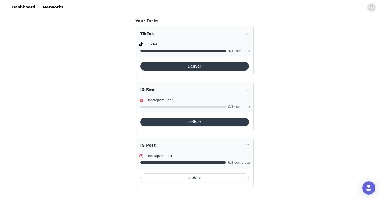
scroll to position [370, 0]
click at [18, 8] on link "Dashboard" at bounding box center [24, 7] width 30 height 12
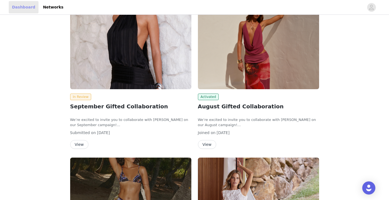
scroll to position [51, 0]
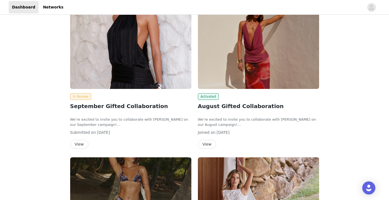
click at [209, 144] on button "View" at bounding box center [207, 144] width 18 height 9
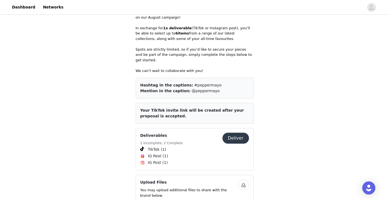
scroll to position [146, 0]
click at [238, 134] on button "Deliver" at bounding box center [236, 138] width 27 height 11
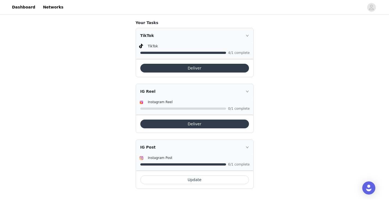
scroll to position [370, 0]
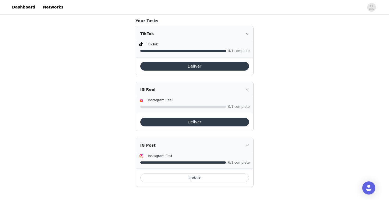
click at [203, 68] on button "Deliver" at bounding box center [194, 66] width 109 height 9
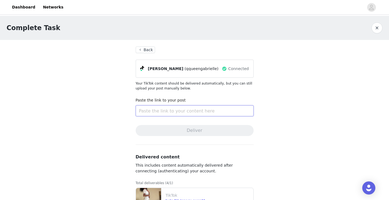
click at [196, 111] on input "text" at bounding box center [195, 110] width 118 height 11
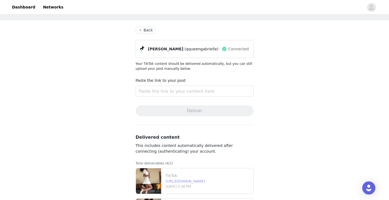
scroll to position [19, 0]
click at [175, 90] on input "text" at bounding box center [195, 91] width 118 height 11
paste input "https://www.tiktok.com/@qqueengabrielle/video/7537885892887727367"
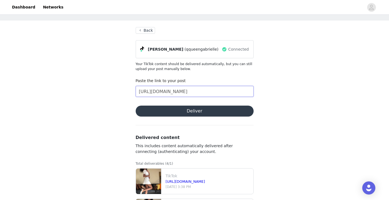
scroll to position [0, 29]
type input "https://www.tiktok.com/@qqueengabrielle/video/7537885892887727367"
click at [193, 113] on button "Deliver" at bounding box center [195, 110] width 118 height 11
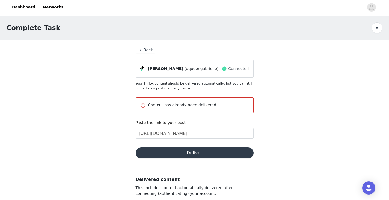
click at [140, 48] on button "Back" at bounding box center [146, 49] width 20 height 7
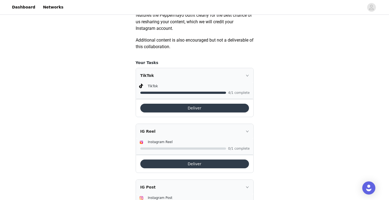
scroll to position [370, 0]
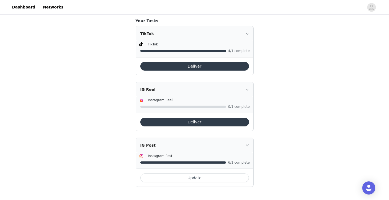
click at [191, 178] on button "Update" at bounding box center [194, 177] width 109 height 9
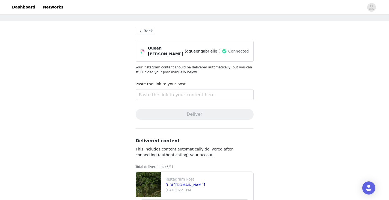
scroll to position [16, 0]
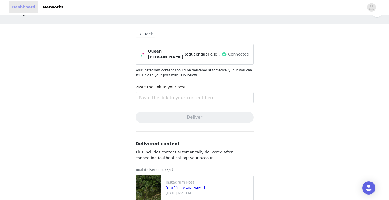
click at [20, 7] on link "Dashboard" at bounding box center [24, 7] width 30 height 12
